Goal: Browse casually

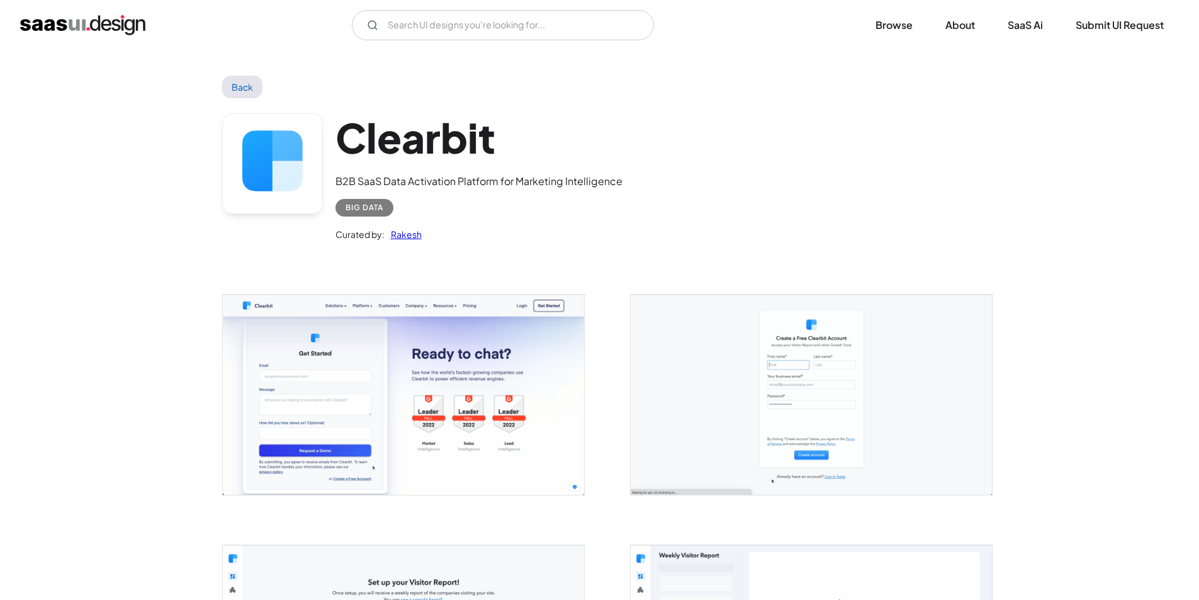
click at [84, 30] on img "home" at bounding box center [82, 25] width 125 height 20
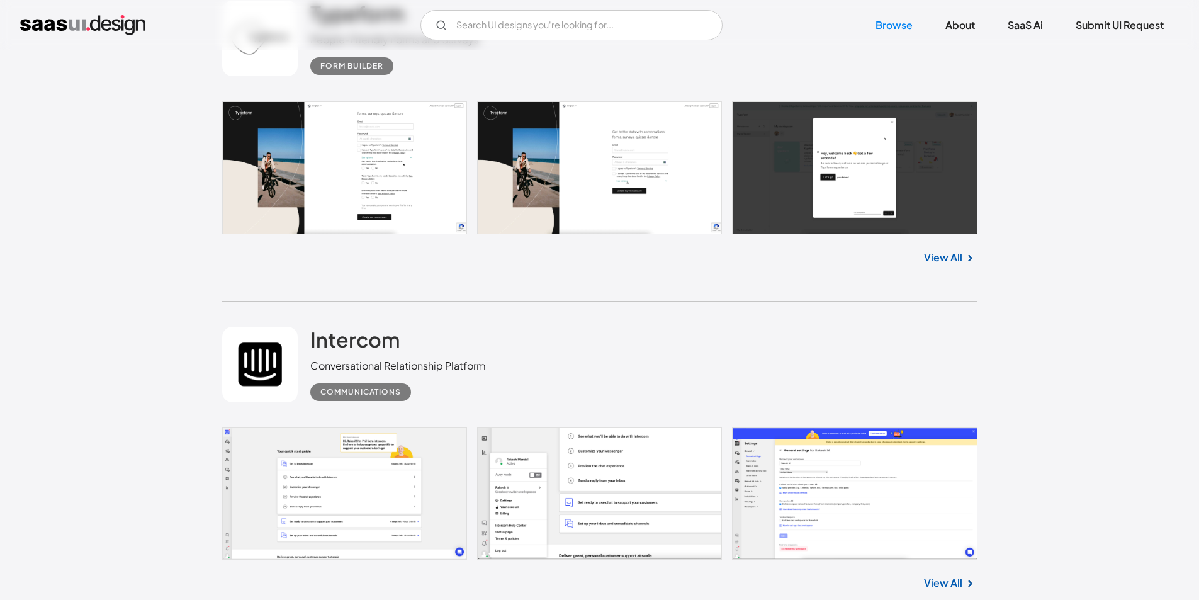
scroll to position [3587, 0]
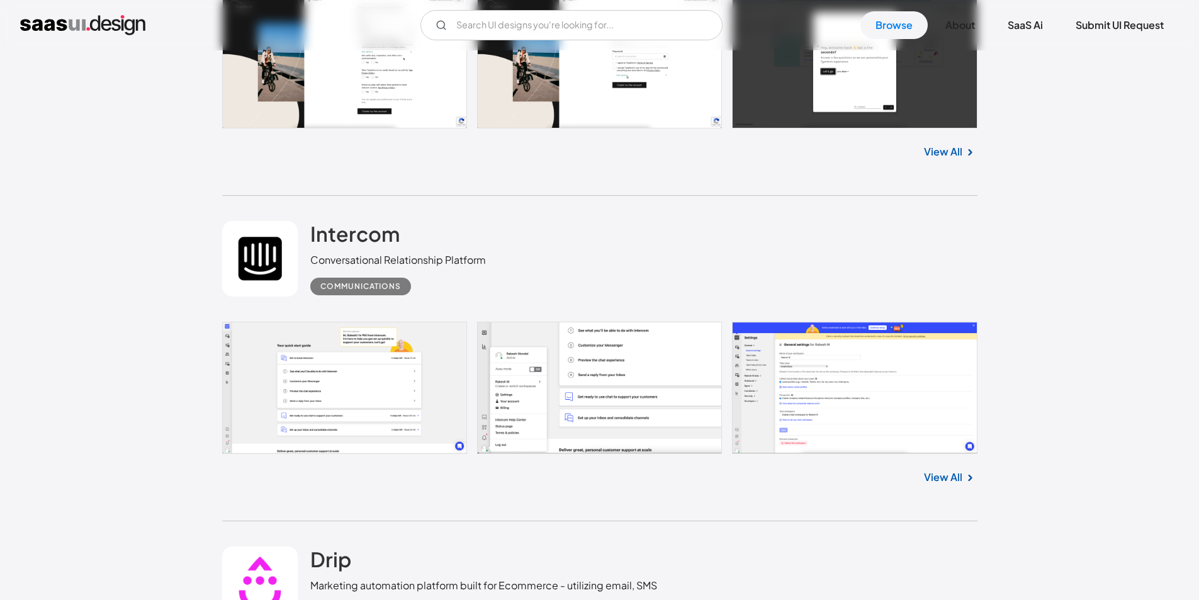
click at [340, 387] on link at bounding box center [599, 388] width 755 height 133
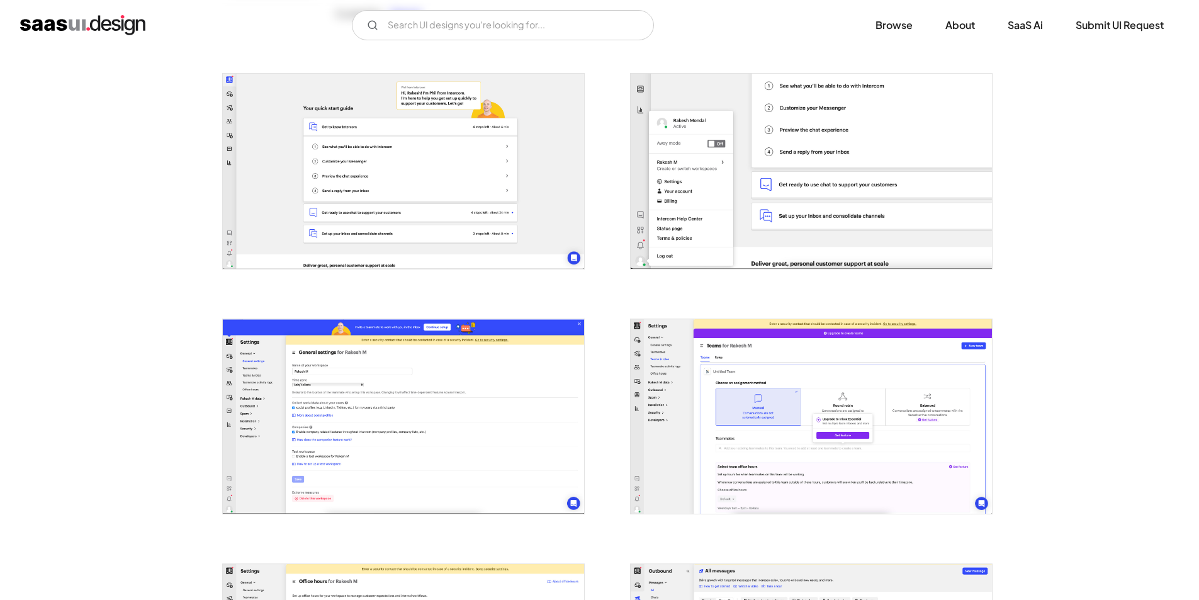
scroll to position [252, 0]
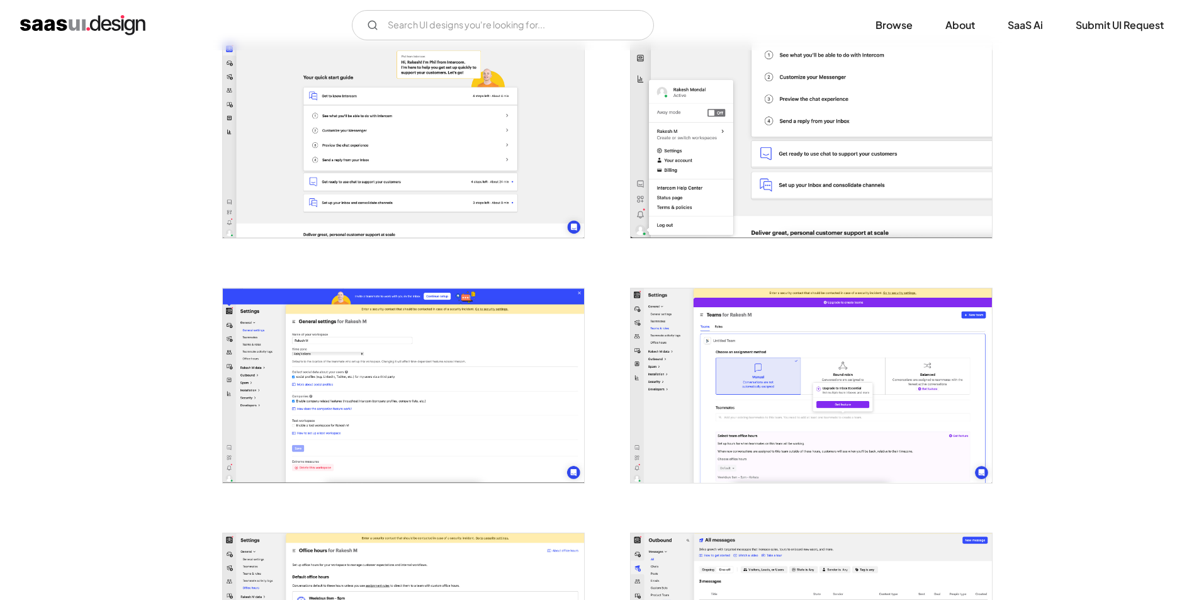
click at [419, 400] on img "open lightbox" at bounding box center [403, 385] width 361 height 194
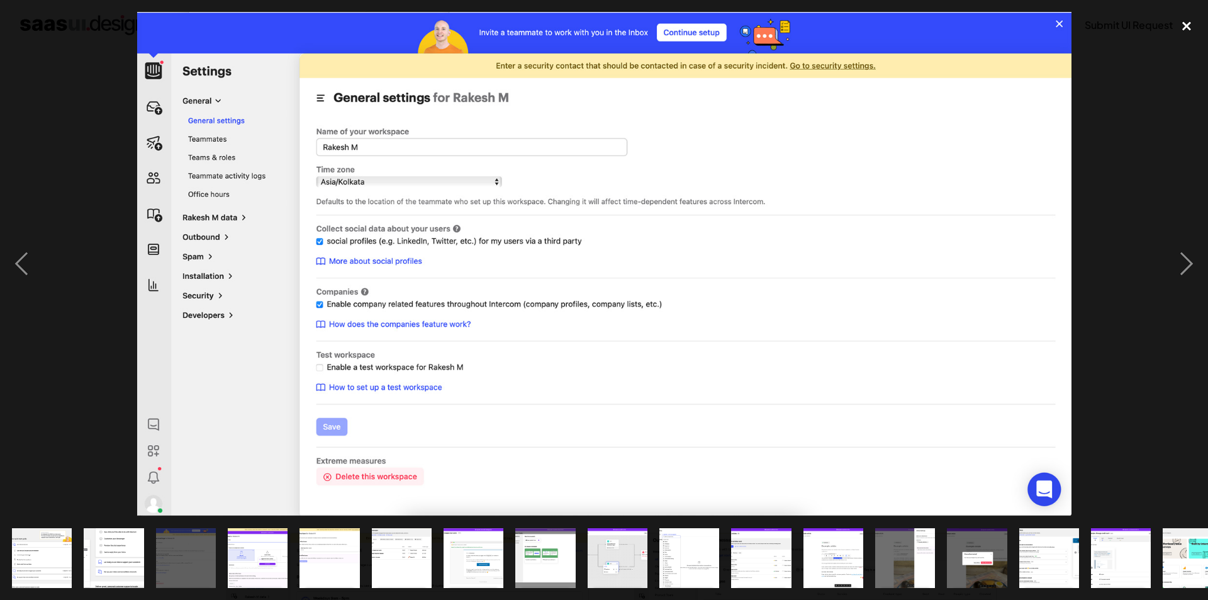
click at [1186, 28] on div "close lightbox" at bounding box center [1186, 26] width 43 height 28
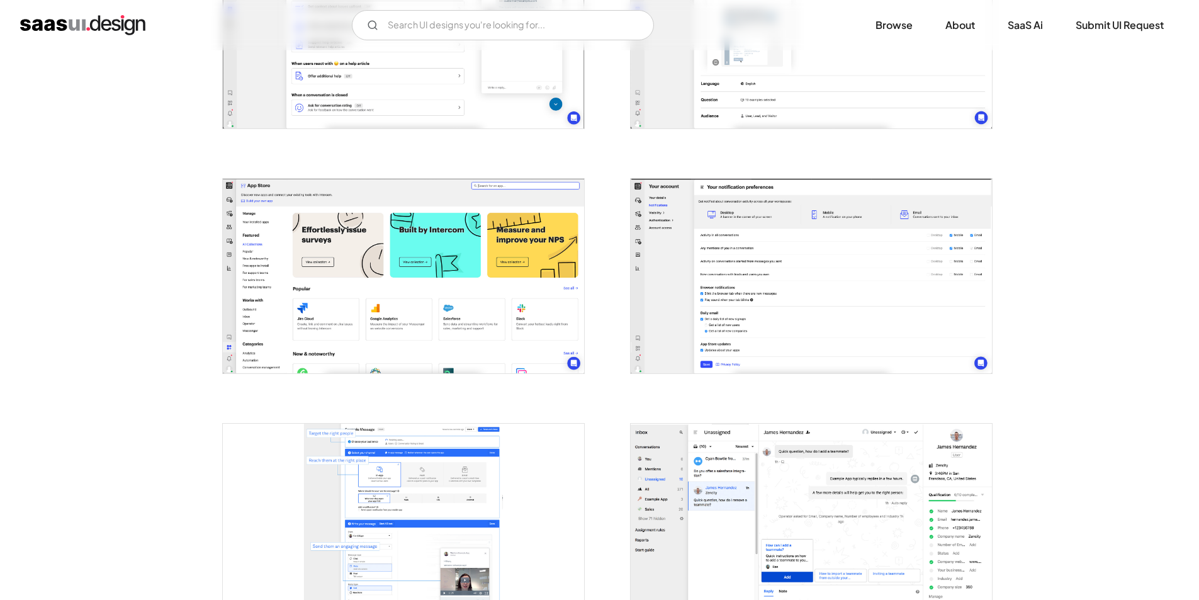
scroll to position [2391, 0]
